Goal: Transaction & Acquisition: Purchase product/service

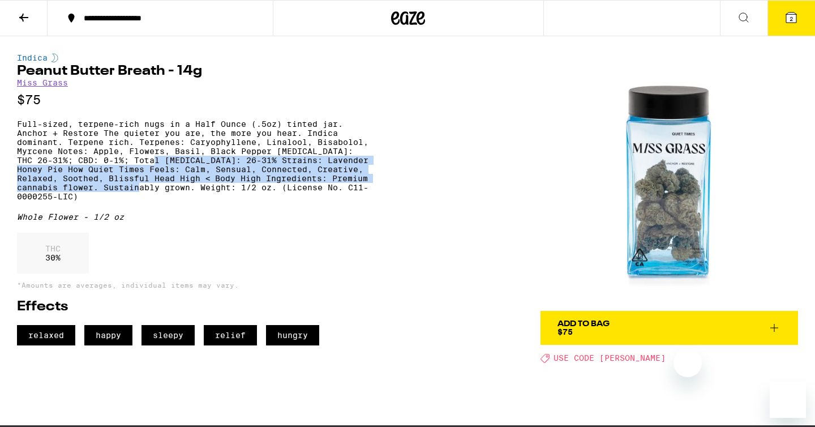
click at [240, 200] on p "Full-sized, terpene-rich nugs in a Half Ounce (.5oz) tinted jar. Anchor + Resto…" at bounding box center [192, 159] width 351 height 81
drag, startPoint x: 240, startPoint y: 200, endPoint x: 235, endPoint y: 169, distance: 31.6
click at [235, 168] on p "Full-sized, terpene-rich nugs in a Half Ounce (.5oz) tinted jar. Anchor + Resto…" at bounding box center [192, 159] width 351 height 81
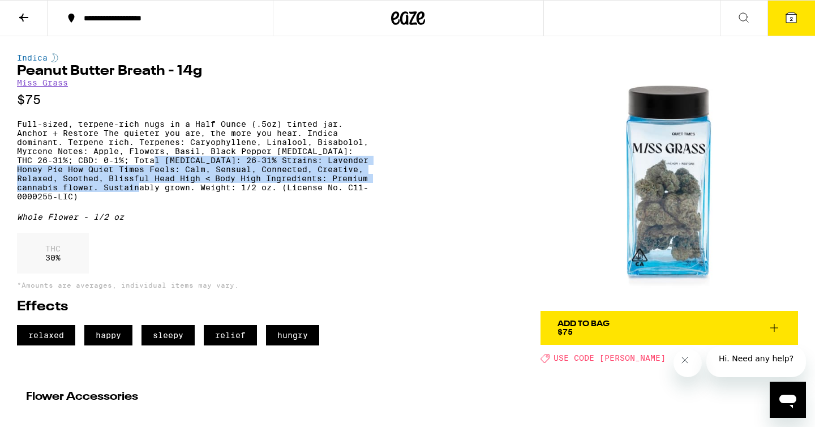
click at [235, 170] on p "Full-sized, terpene-rich nugs in a Half Ounce (.5oz) tinted jar. Anchor + Resto…" at bounding box center [192, 159] width 351 height 81
drag, startPoint x: 235, startPoint y: 170, endPoint x: 235, endPoint y: 204, distance: 34.0
click at [235, 201] on p "Full-sized, terpene-rich nugs in a Half Ounce (.5oz) tinted jar. Anchor + Resto…" at bounding box center [192, 159] width 351 height 81
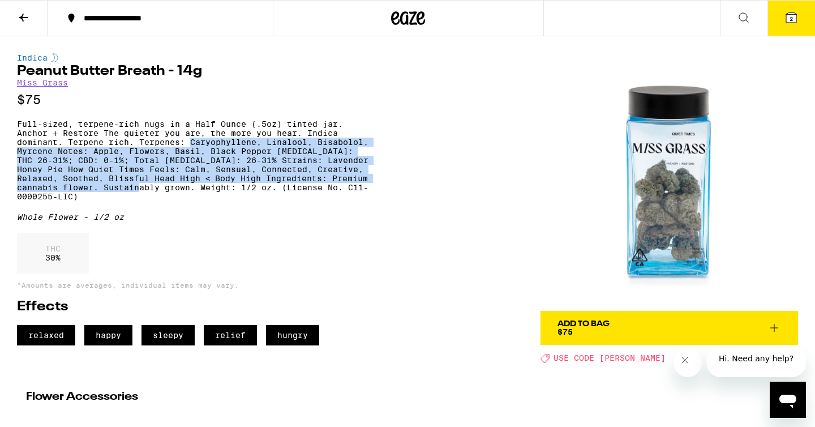
drag, startPoint x: 235, startPoint y: 204, endPoint x: 211, endPoint y: 157, distance: 52.9
click at [211, 157] on p "Full-sized, terpene-rich nugs in a Half Ounce (.5oz) tinted jar. Anchor + Resto…" at bounding box center [192, 159] width 351 height 81
click at [213, 157] on p "Full-sized, terpene-rich nugs in a Half Ounce (.5oz) tinted jar. Anchor + Resto…" at bounding box center [192, 159] width 351 height 81
click at [220, 222] on div "Indica Peanut Butter Breath - 14g Miss Grass $75 Full-sized, terpene-rich nugs …" at bounding box center [192, 199] width 351 height 292
click at [282, 201] on p "Full-sized, terpene-rich nugs in a Half Ounce (.5oz) tinted jar. Anchor + Resto…" at bounding box center [192, 159] width 351 height 81
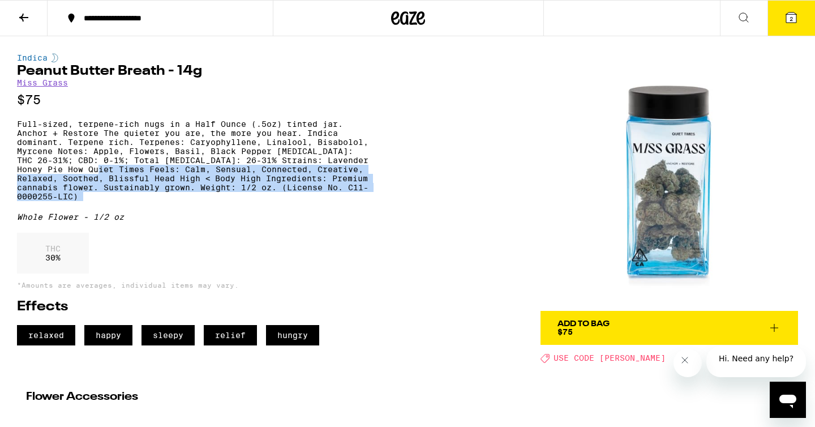
drag, startPoint x: 282, startPoint y: 208, endPoint x: 221, endPoint y: 175, distance: 69.4
click at [221, 175] on p "Full-sized, terpene-rich nugs in a Half Ounce (.5oz) tinted jar. Anchor + Resto…" at bounding box center [192, 159] width 351 height 81
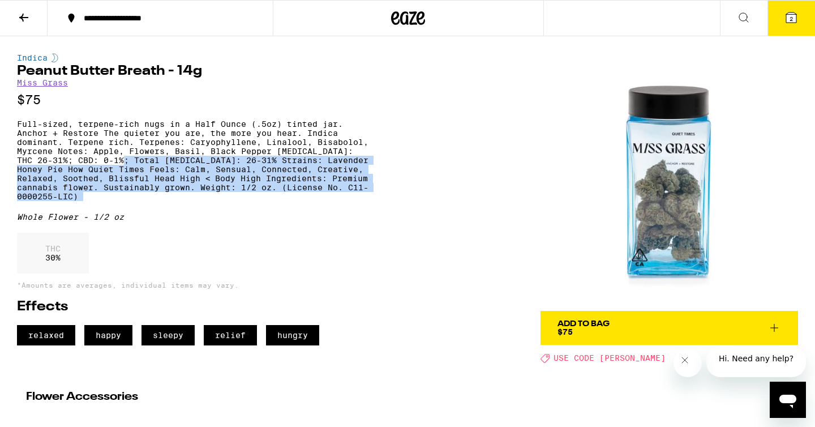
click at [227, 177] on p "Full-sized, terpene-rich nugs in a Half Ounce (.5oz) tinted jar. Anchor + Resto…" at bounding box center [192, 159] width 351 height 81
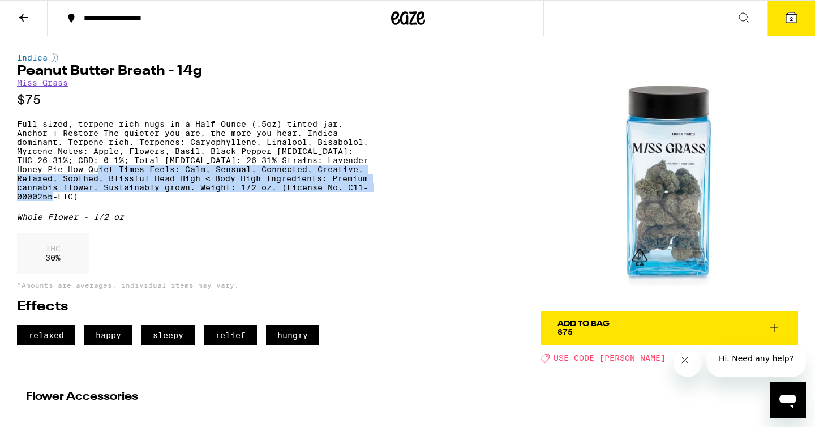
drag, startPoint x: 227, startPoint y: 177, endPoint x: 233, endPoint y: 221, distance: 44.5
click at [233, 221] on div "Indica Peanut Butter Breath - 14g Miss Grass $75 Full-sized, terpene-rich nugs …" at bounding box center [192, 199] width 351 height 292
click at [244, 201] on p "Full-sized, terpene-rich nugs in a Half Ounce (.5oz) tinted jar. Anchor + Resto…" at bounding box center [192, 159] width 351 height 81
drag, startPoint x: 244, startPoint y: 208, endPoint x: 227, endPoint y: 183, distance: 30.9
click at [227, 183] on p "Full-sized, terpene-rich nugs in a Half Ounce (.5oz) tinted jar. Anchor + Resto…" at bounding box center [192, 159] width 351 height 81
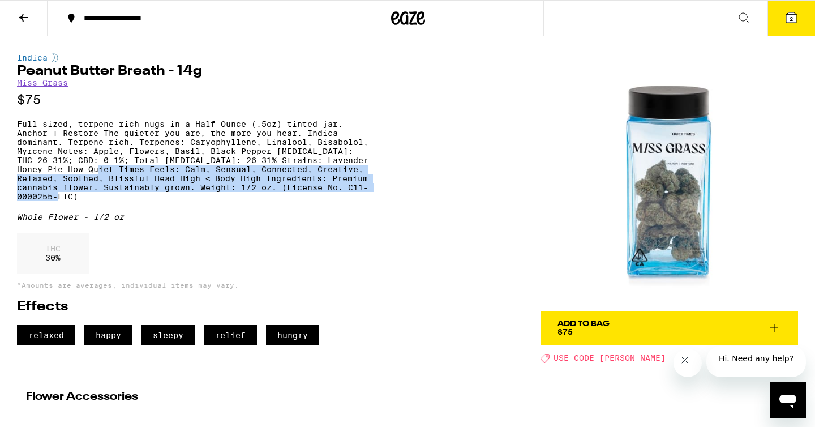
click at [227, 184] on p "Full-sized, terpene-rich nugs in a Half Ounce (.5oz) tinted jar. Anchor + Resto…" at bounding box center [192, 159] width 351 height 81
drag, startPoint x: 227, startPoint y: 184, endPoint x: 235, endPoint y: 219, distance: 36.0
click at [235, 219] on div "Indica Peanut Butter Breath - 14g Miss Grass $75 Full-sized, terpene-rich nugs …" at bounding box center [192, 199] width 351 height 292
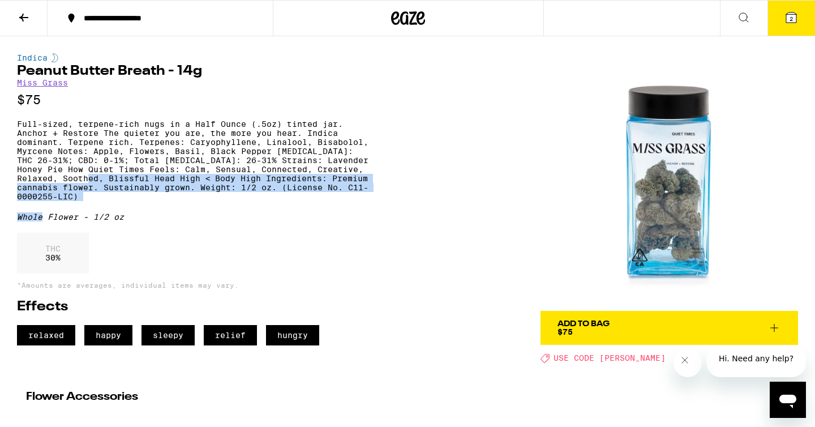
drag, startPoint x: 235, startPoint y: 219, endPoint x: 230, endPoint y: 189, distance: 30.4
click at [230, 188] on div "Indica Peanut Butter Breath - 14g Miss Grass $75 Full-sized, terpene-rich nugs …" at bounding box center [192, 199] width 351 height 292
click at [230, 189] on p "Full-sized, terpene-rich nugs in a Half Ounce (.5oz) tinted jar. Anchor + Resto…" at bounding box center [192, 159] width 351 height 81
drag, startPoint x: 230, startPoint y: 189, endPoint x: 234, endPoint y: 211, distance: 21.9
click at [234, 201] on p "Full-sized, terpene-rich nugs in a Half Ounce (.5oz) tinted jar. Anchor + Resto…" at bounding box center [192, 159] width 351 height 81
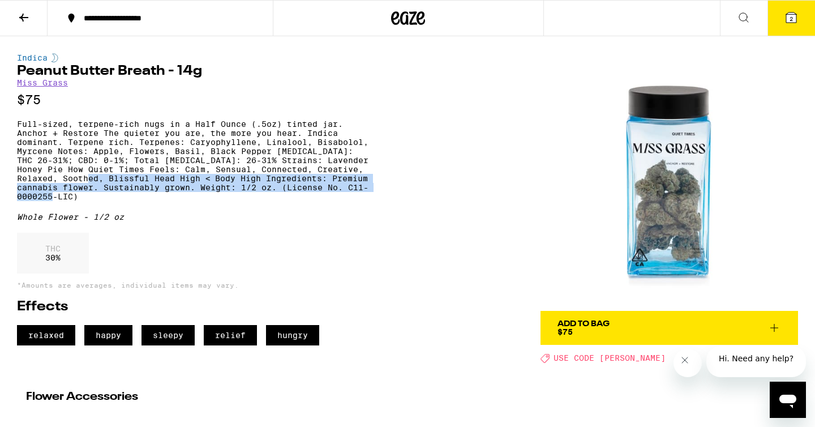
click at [234, 201] on p "Full-sized, terpene-rich nugs in a Half Ounce (.5oz) tinted jar. Anchor + Resto…" at bounding box center [192, 159] width 351 height 81
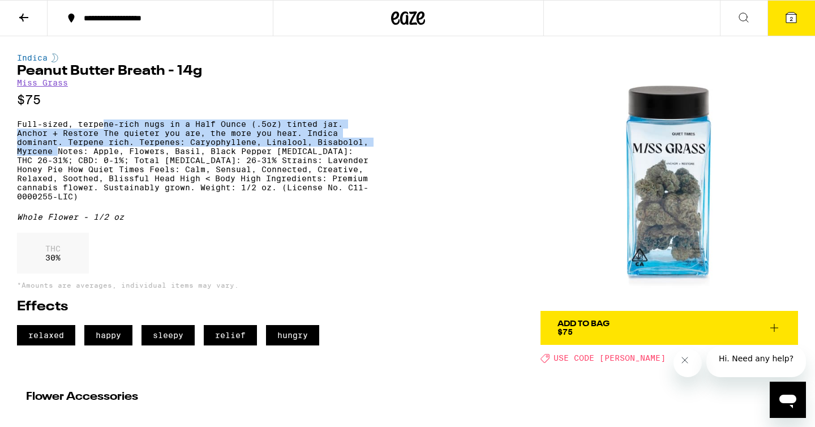
drag, startPoint x: 114, startPoint y: 162, endPoint x: 104, endPoint y: 132, distance: 31.0
click at [104, 132] on p "Full-sized, terpene-rich nugs in a Half Ounce (.5oz) tinted jar. Anchor + Resto…" at bounding box center [192, 159] width 351 height 81
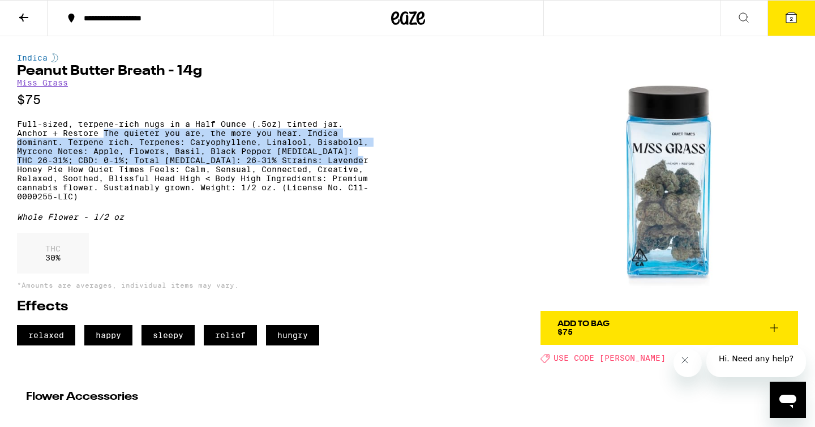
drag, startPoint x: 103, startPoint y: 139, endPoint x: 122, endPoint y: 189, distance: 53.2
click at [122, 189] on p "Full-sized, terpene-rich nugs in a Half Ounce (.5oz) tinted jar. Anchor + Resto…" at bounding box center [192, 159] width 351 height 81
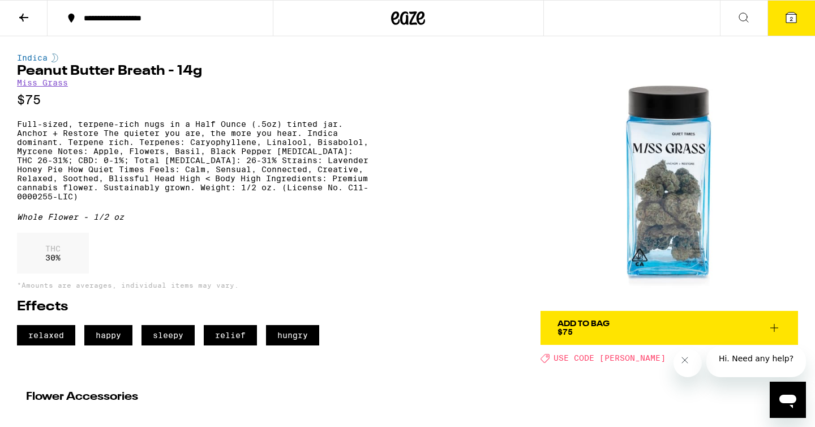
click at [91, 114] on div "Indica Peanut Butter Breath - 14g Miss Grass $75 Full-sized, terpene-rich nugs …" at bounding box center [192, 199] width 351 height 292
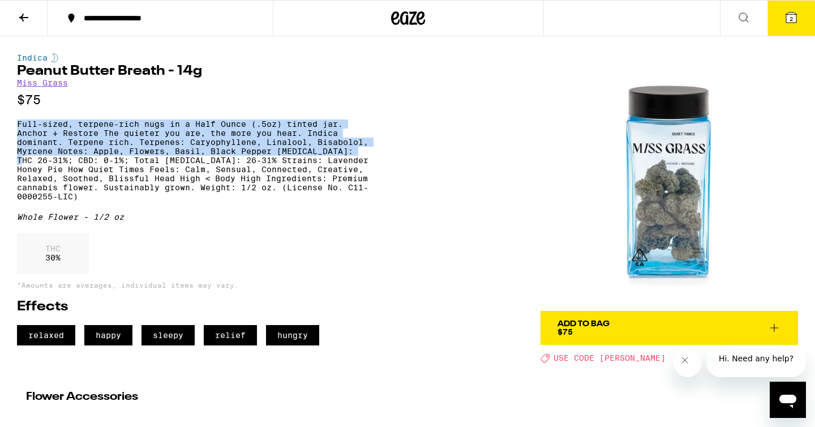
drag, startPoint x: 91, startPoint y: 114, endPoint x: 93, endPoint y: 170, distance: 55.5
click at [93, 170] on div "Indica Peanut Butter Breath - 14g Miss Grass $75 Full-sized, terpene-rich nugs …" at bounding box center [192, 199] width 351 height 292
click at [93, 170] on p "Full-sized, terpene-rich nugs in a Half Ounce (.5oz) tinted jar. Anchor + Resto…" at bounding box center [192, 159] width 351 height 81
drag, startPoint x: 93, startPoint y: 170, endPoint x: 70, endPoint y: 133, distance: 43.5
click at [70, 133] on p "Full-sized, terpene-rich nugs in a Half Ounce (.5oz) tinted jar. Anchor + Resto…" at bounding box center [192, 159] width 351 height 81
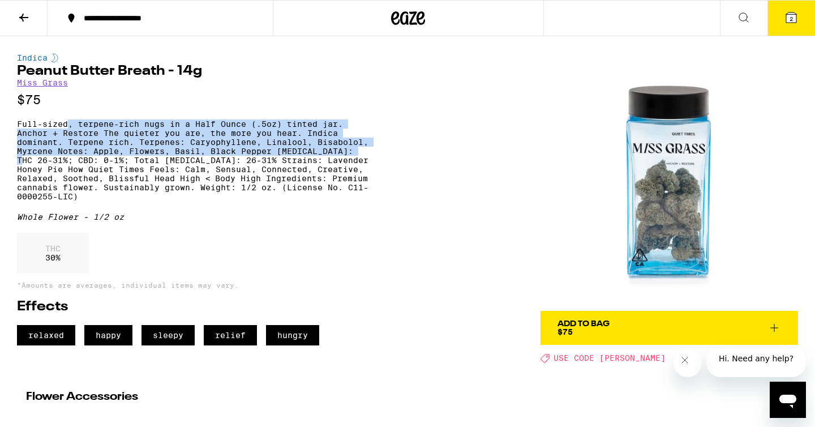
click at [63, 154] on p "Full-sized, terpene-rich nugs in a Half Ounce (.5oz) tinted jar. Anchor + Resto…" at bounding box center [192, 159] width 351 height 81
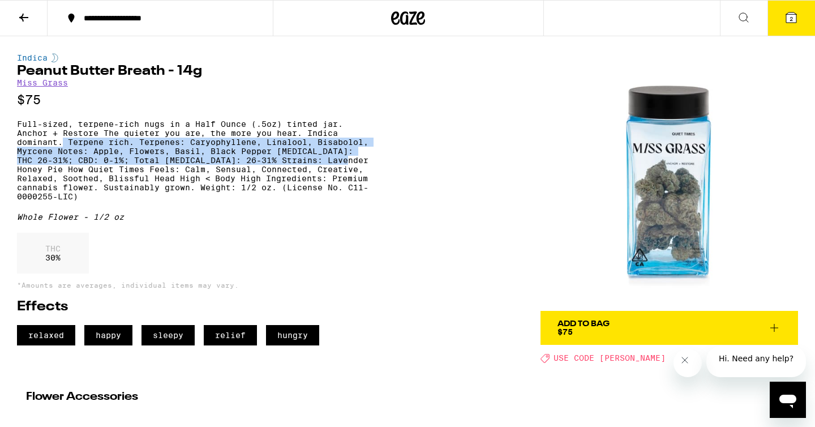
drag, startPoint x: 63, startPoint y: 154, endPoint x: 70, endPoint y: 179, distance: 26.4
click at [70, 179] on p "Full-sized, terpene-rich nugs in a Half Ounce (.5oz) tinted jar. Anchor + Resto…" at bounding box center [192, 159] width 351 height 81
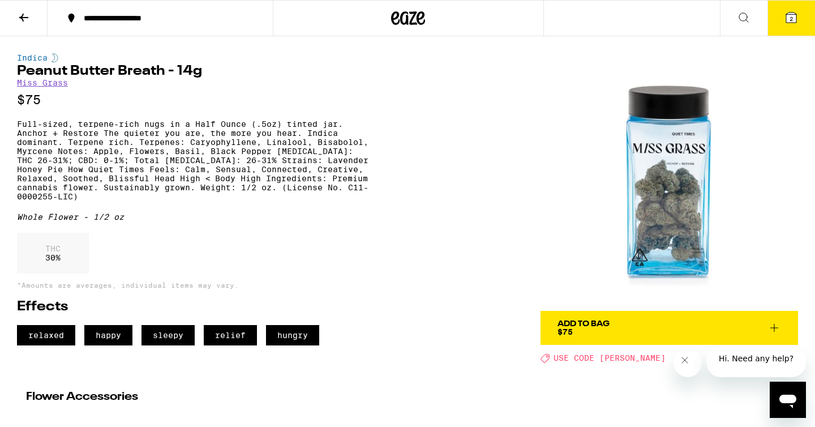
click at [136, 100] on p "$75" at bounding box center [192, 100] width 351 height 14
